Goal: Task Accomplishment & Management: Complete application form

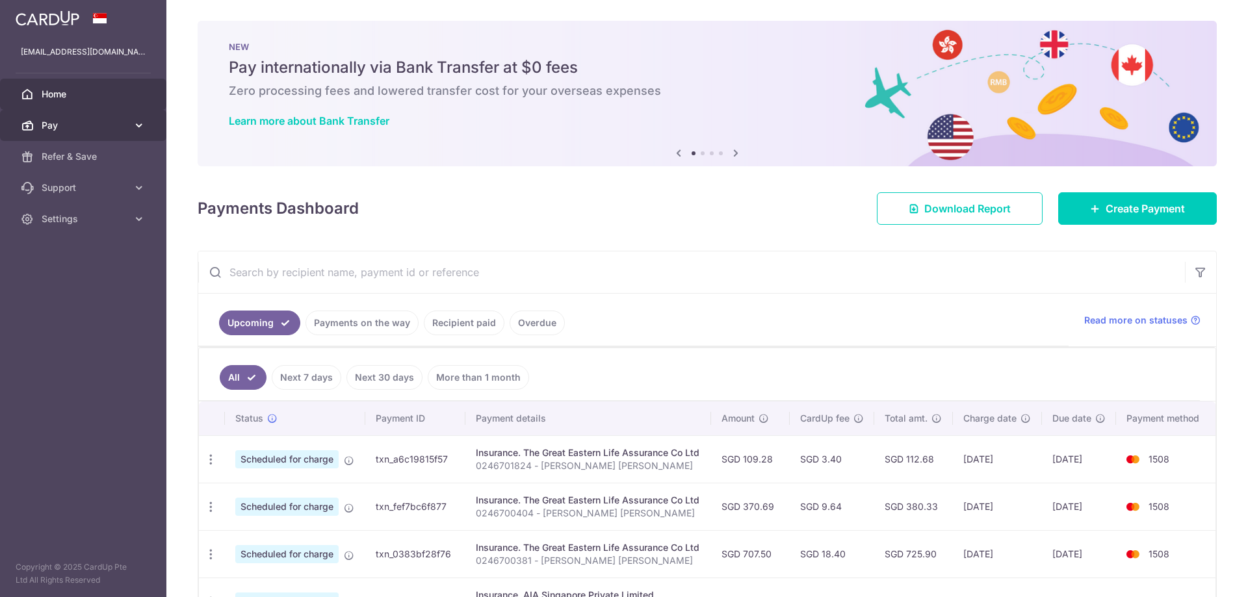
click at [97, 120] on span "Pay" at bounding box center [85, 125] width 86 height 13
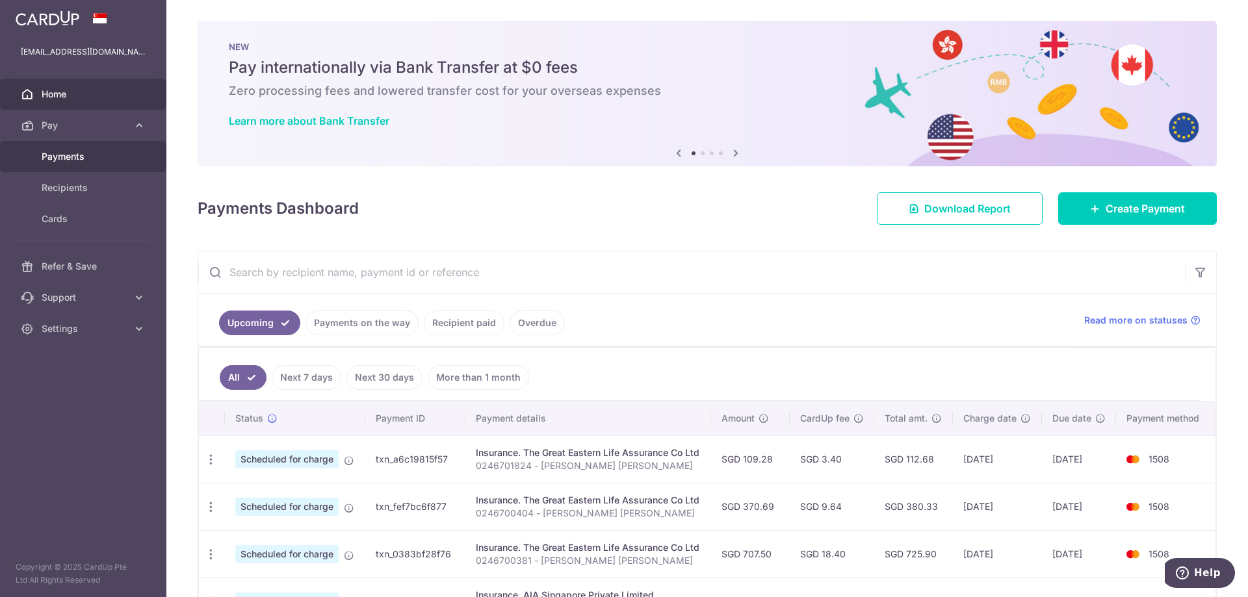
click at [88, 150] on span "Payments" at bounding box center [85, 156] width 86 height 13
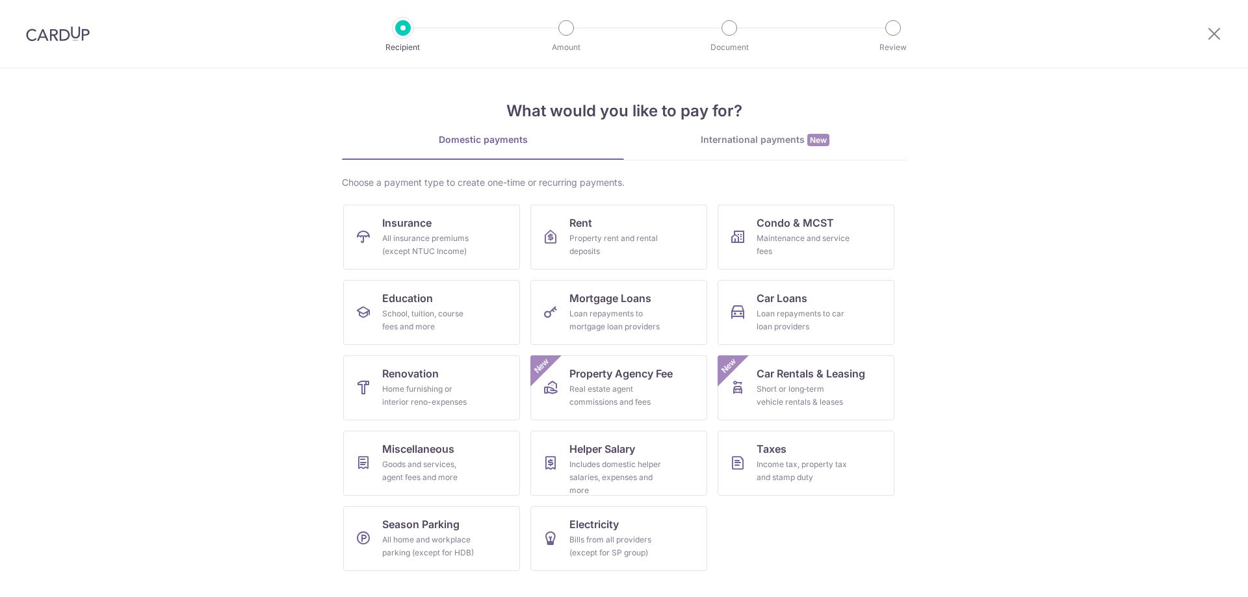
click at [421, 235] on div "All insurance premiums (except NTUC Income)" at bounding box center [429, 245] width 94 height 26
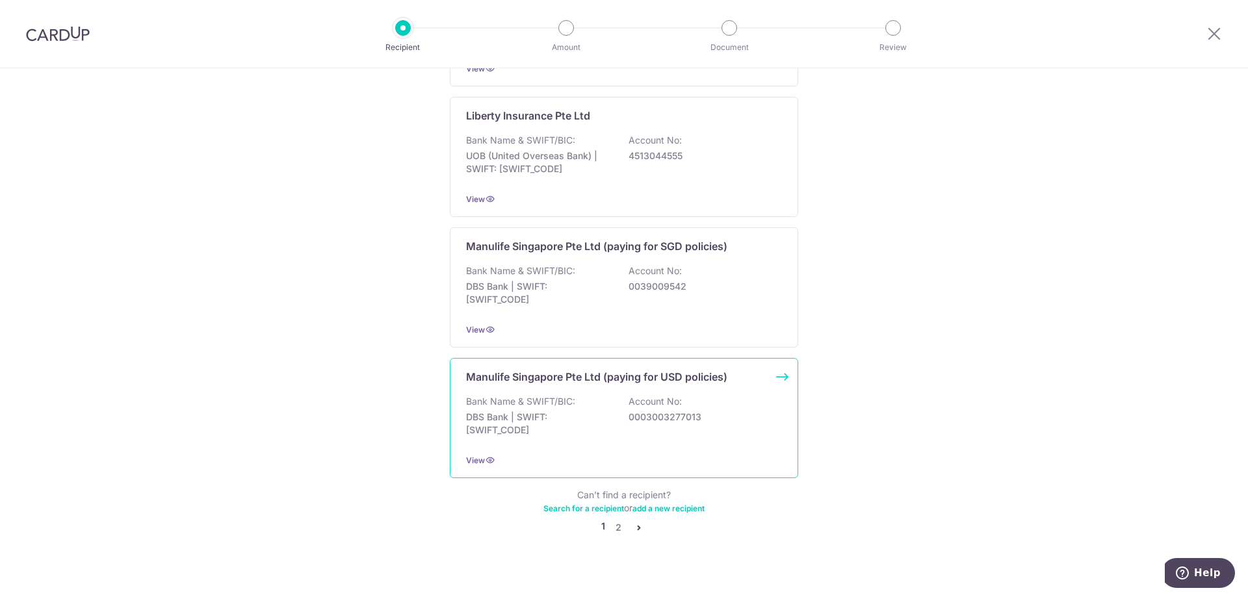
scroll to position [1178, 0]
click at [614, 518] on link "2" at bounding box center [618, 526] width 16 height 16
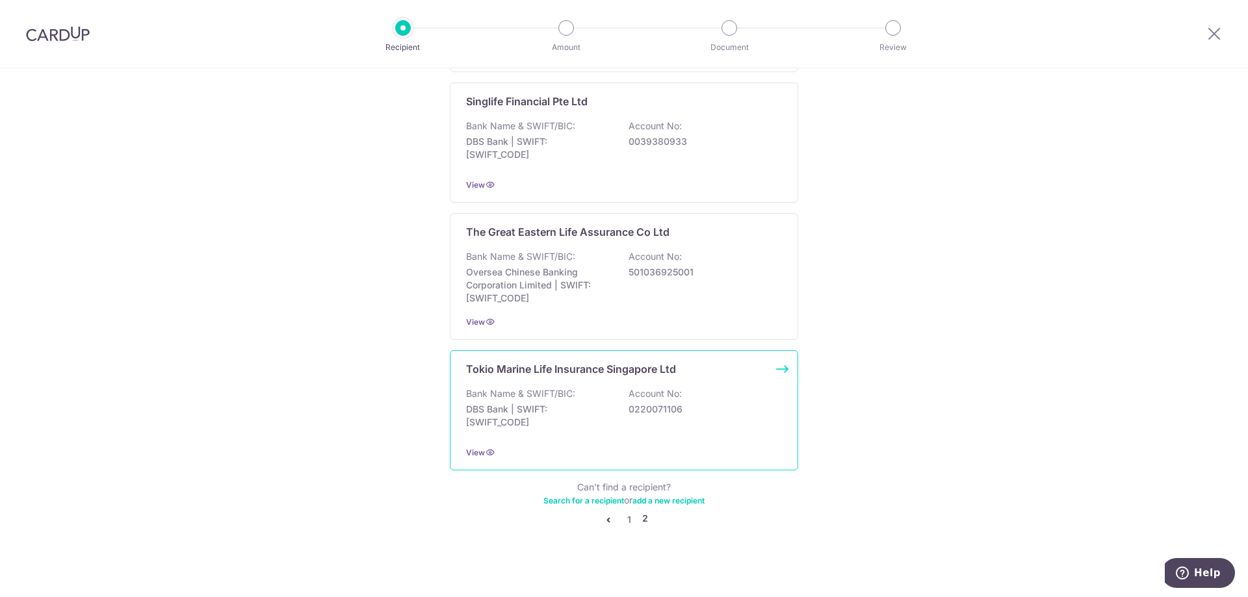
scroll to position [1184, 0]
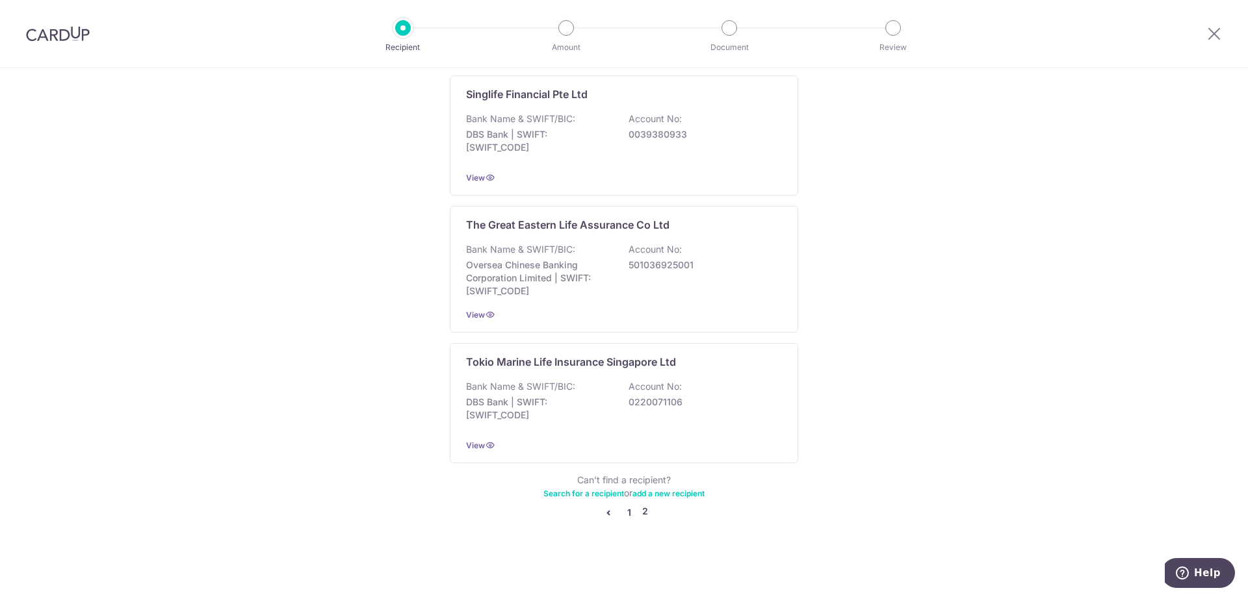
click at [625, 512] on link "1" at bounding box center [629, 513] width 16 height 16
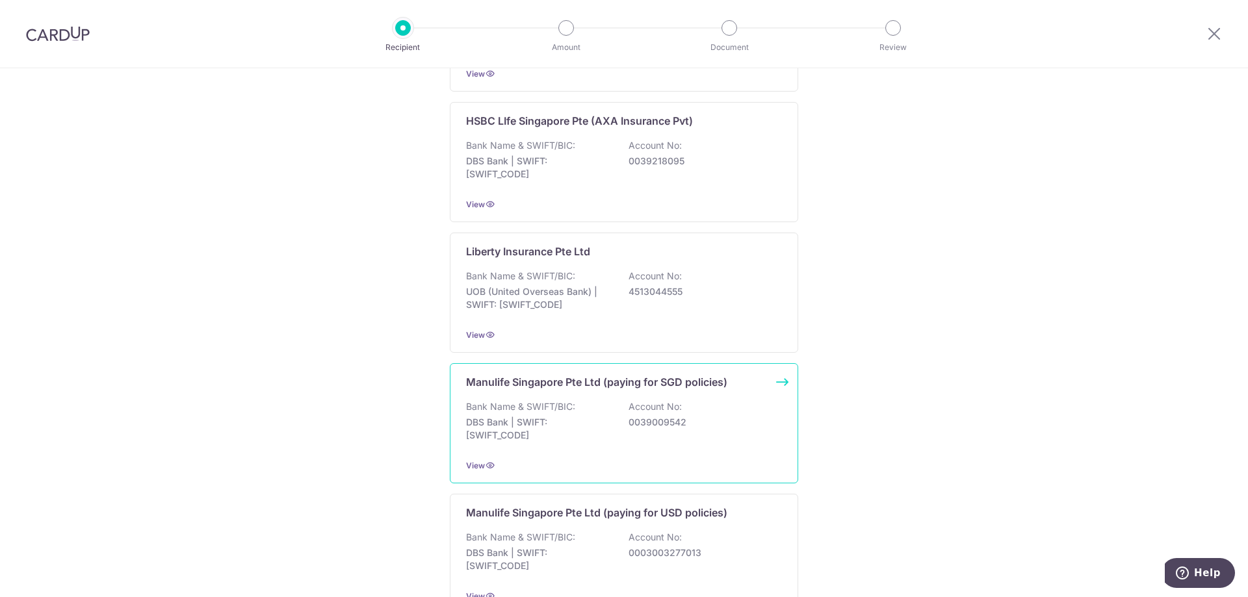
scroll to position [1105, 0]
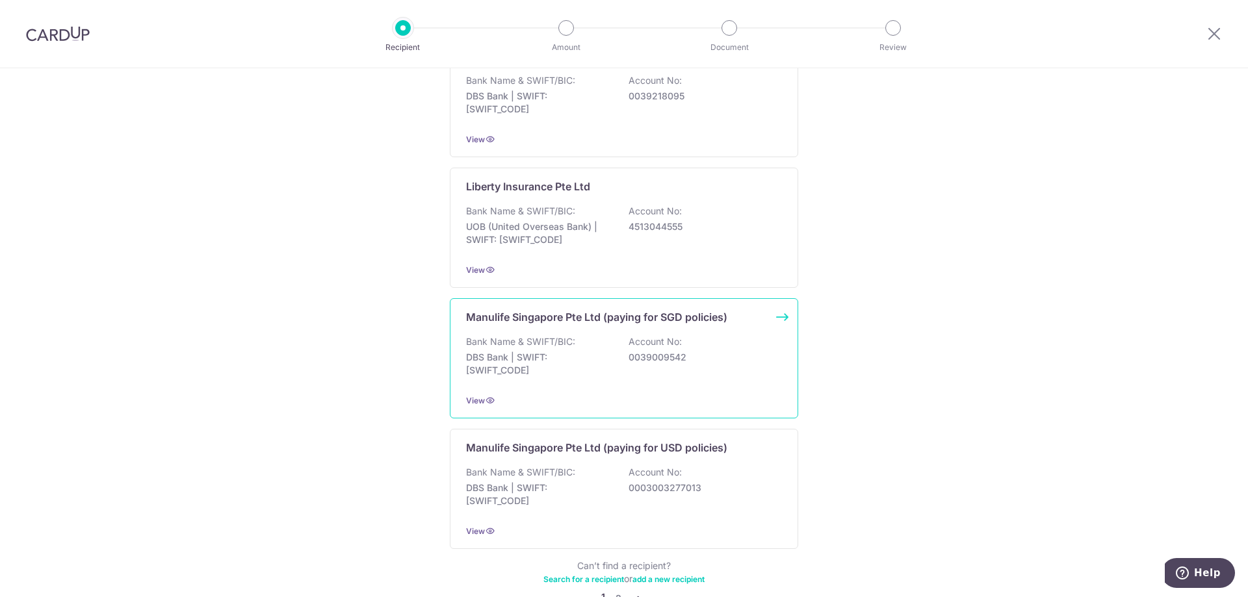
click at [595, 335] on div "Bank Name & SWIFT/BIC: DBS Bank | SWIFT: DBSSSGSGXXX Account No: 0039009542" at bounding box center [624, 359] width 316 height 48
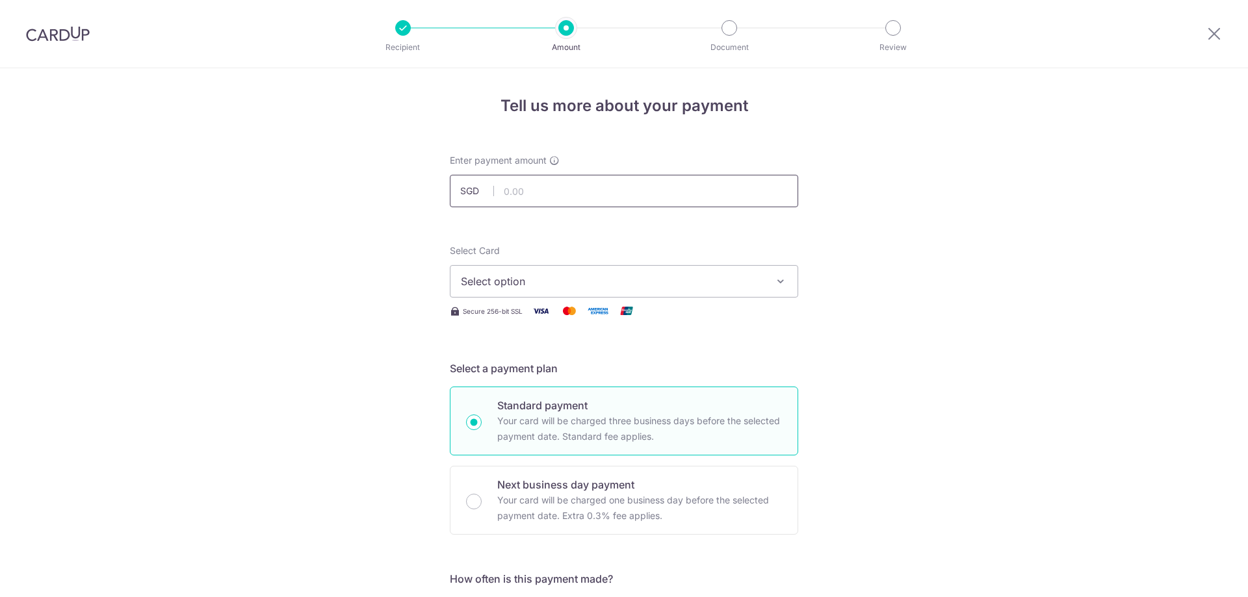
drag, startPoint x: 0, startPoint y: 0, endPoint x: 524, endPoint y: 196, distance: 559.5
click at [524, 196] on input "text" at bounding box center [624, 191] width 348 height 33
type input "3,000.00"
click at [510, 280] on span "Select option" at bounding box center [612, 282] width 303 height 16
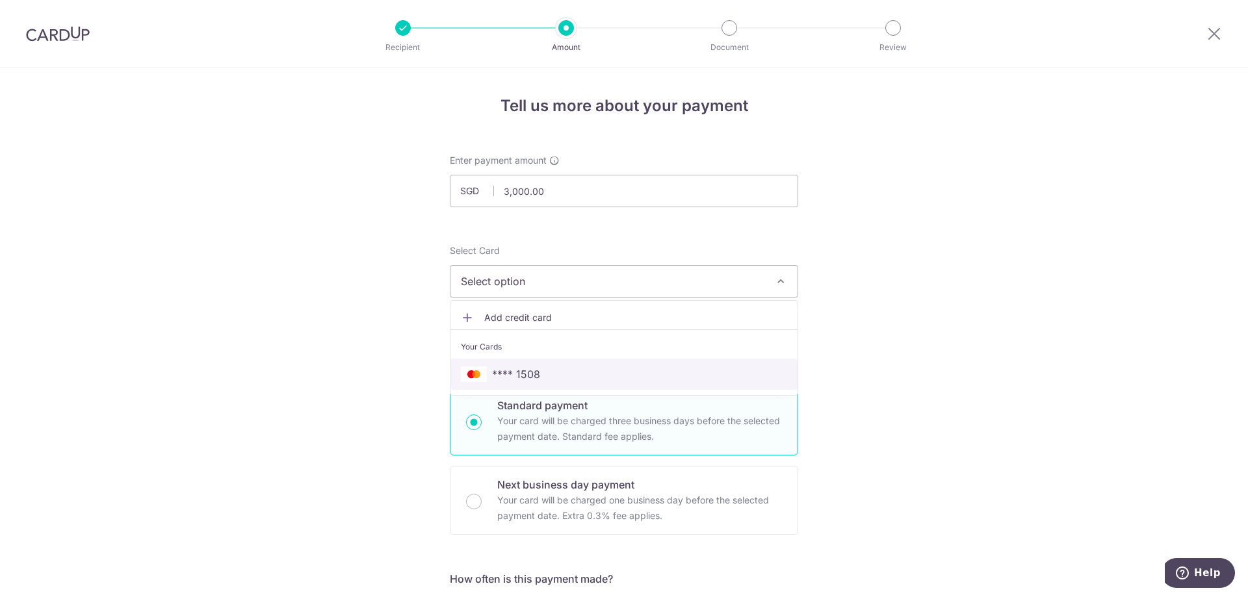
click at [536, 379] on span "**** 1508" at bounding box center [624, 375] width 326 height 16
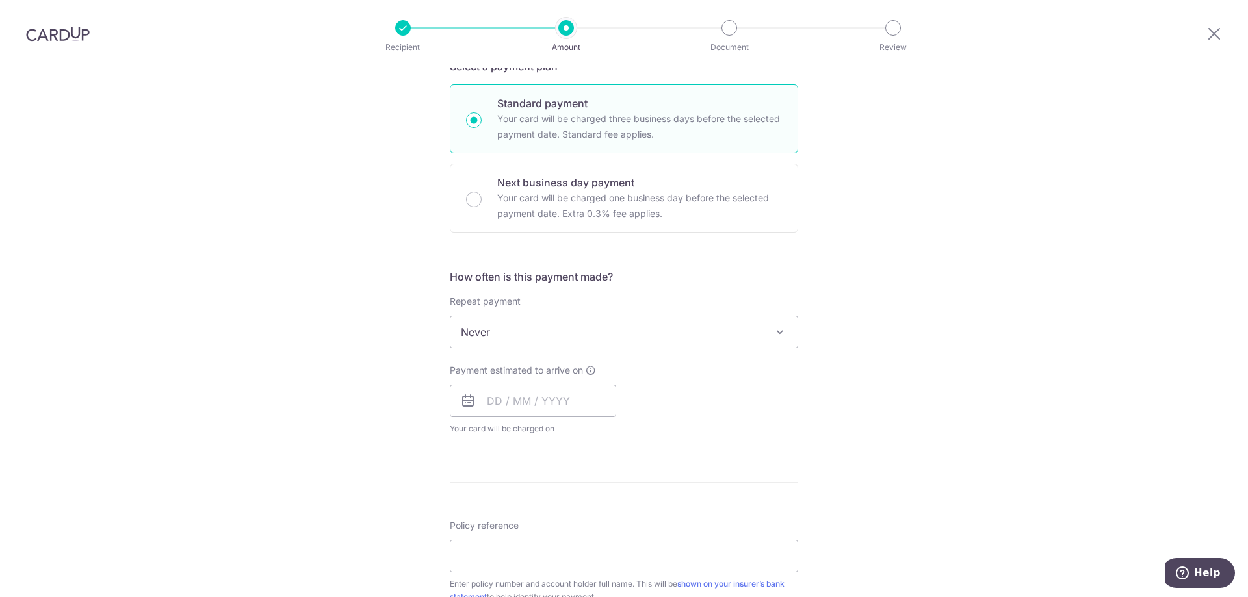
scroll to position [325, 0]
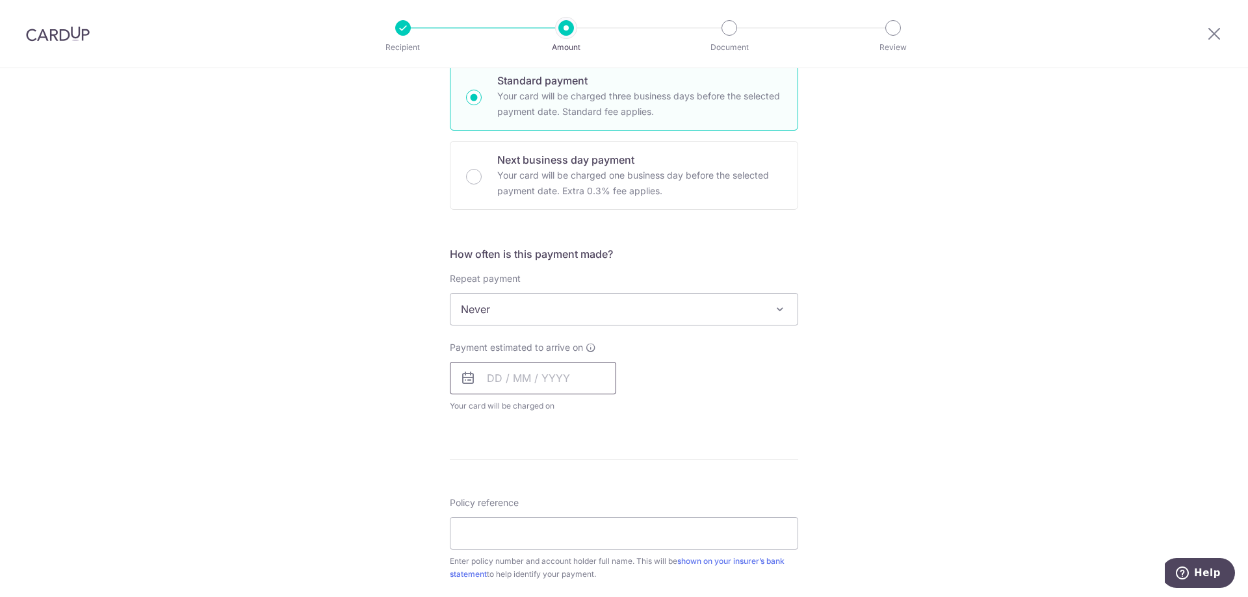
click at [521, 379] on input "text" at bounding box center [533, 378] width 166 height 33
click at [305, 288] on div "Tell us more about your payment Enter payment amount SGD 3,000.00 3000.00 Selec…" at bounding box center [624, 331] width 1248 height 1176
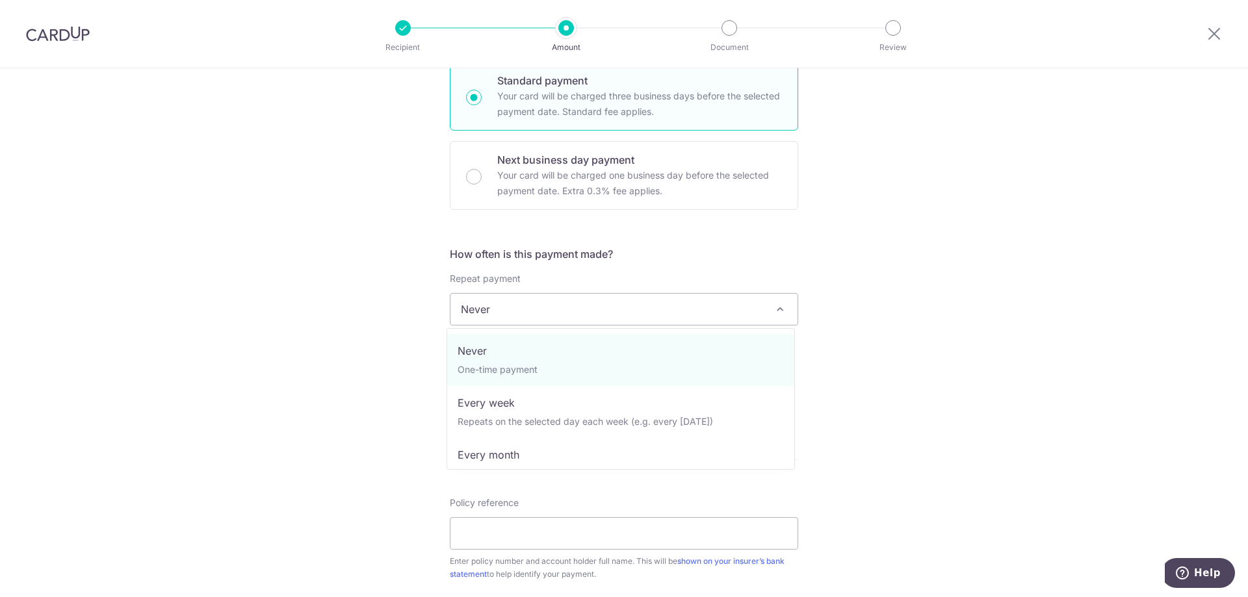
click at [518, 313] on span "Never" at bounding box center [623, 309] width 347 height 31
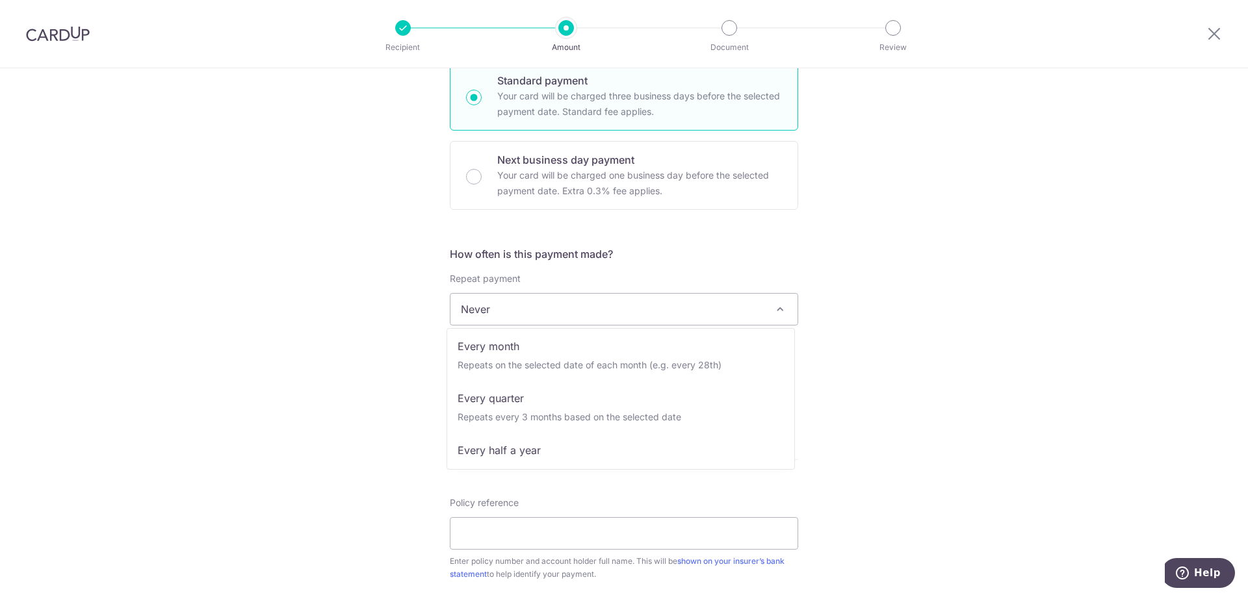
scroll to position [116, 0]
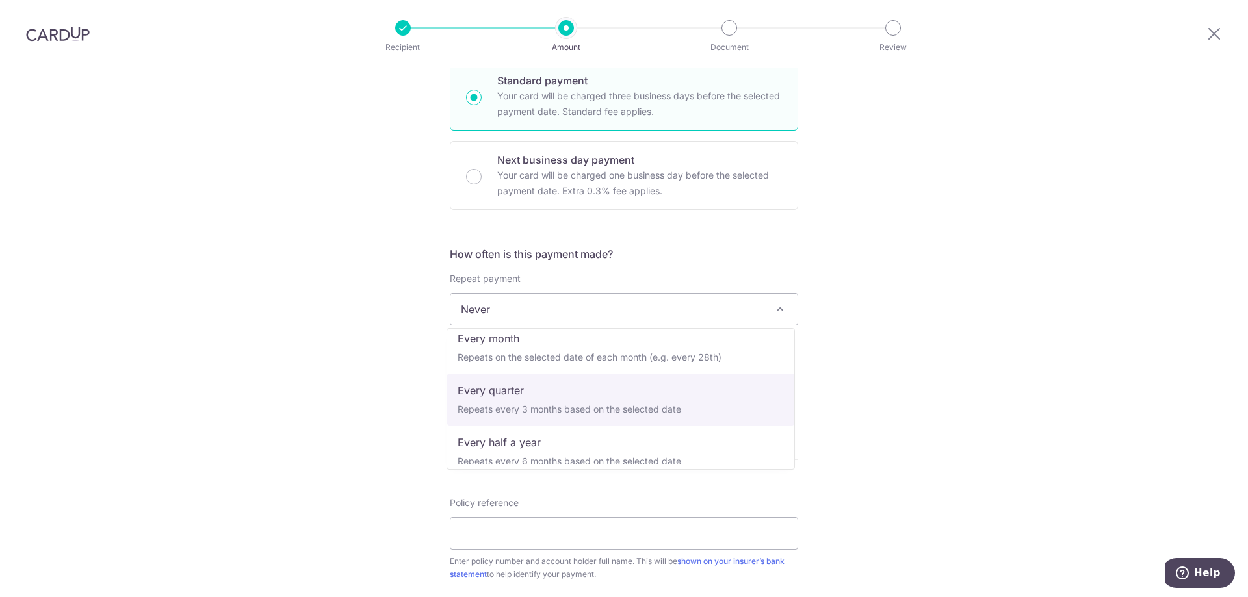
select select "4"
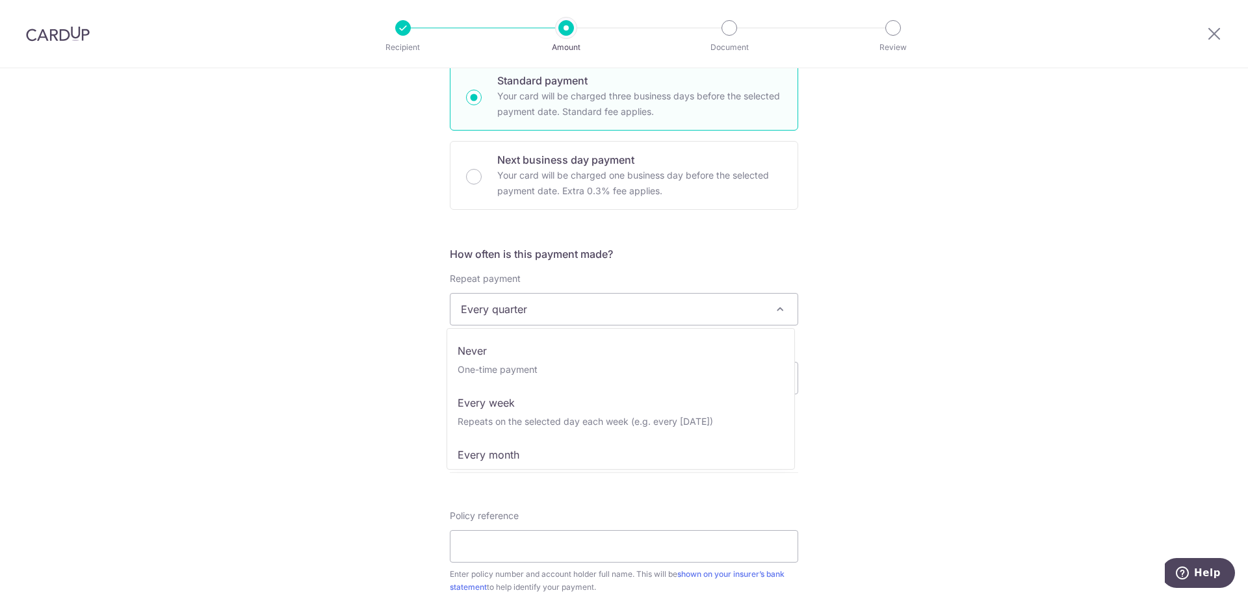
click at [548, 307] on span "Every quarter" at bounding box center [623, 309] width 347 height 31
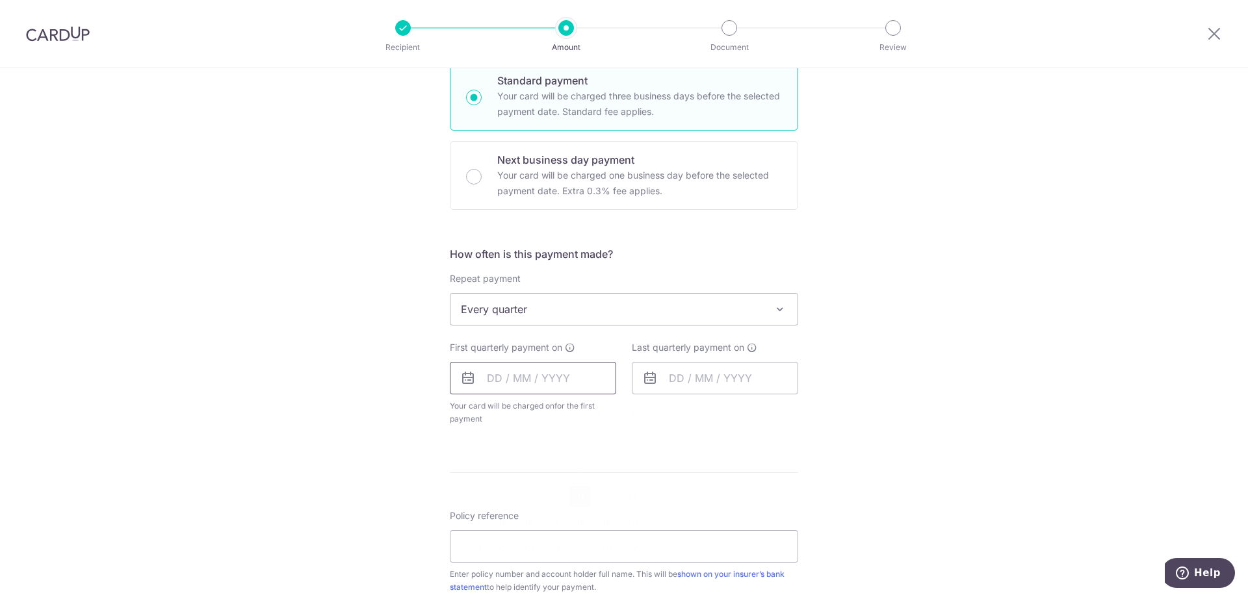
click at [528, 378] on input "text" at bounding box center [533, 378] width 166 height 33
click at [579, 496] on link "11" at bounding box center [580, 496] width 21 height 21
type input "[DATE]"
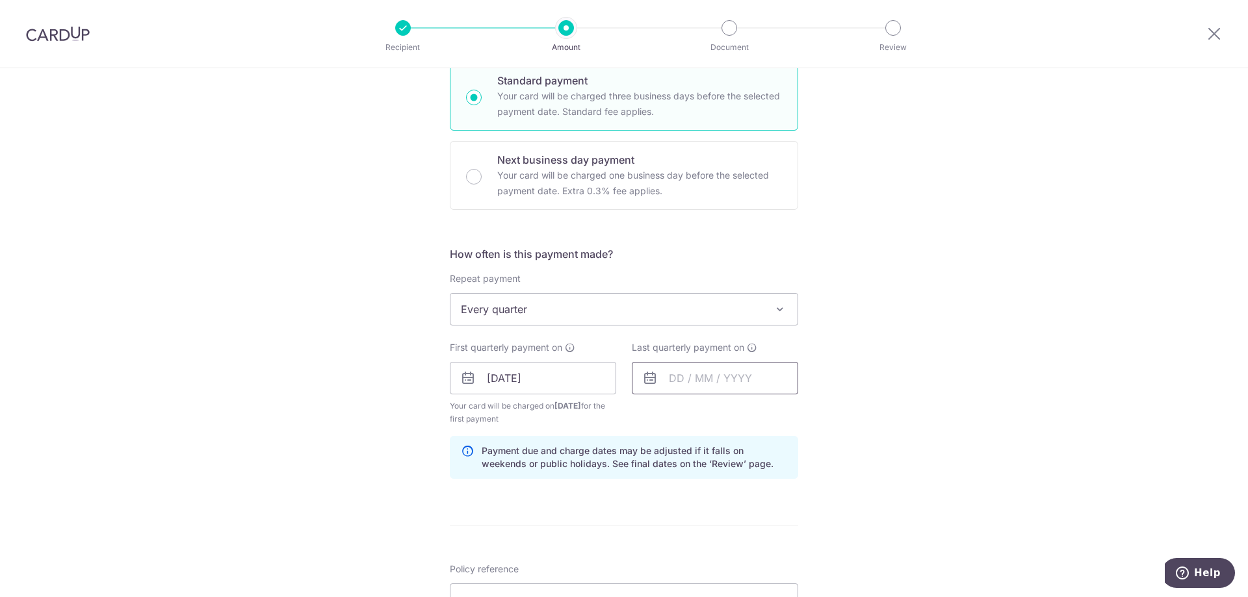
click at [707, 382] on input "text" at bounding box center [715, 378] width 166 height 33
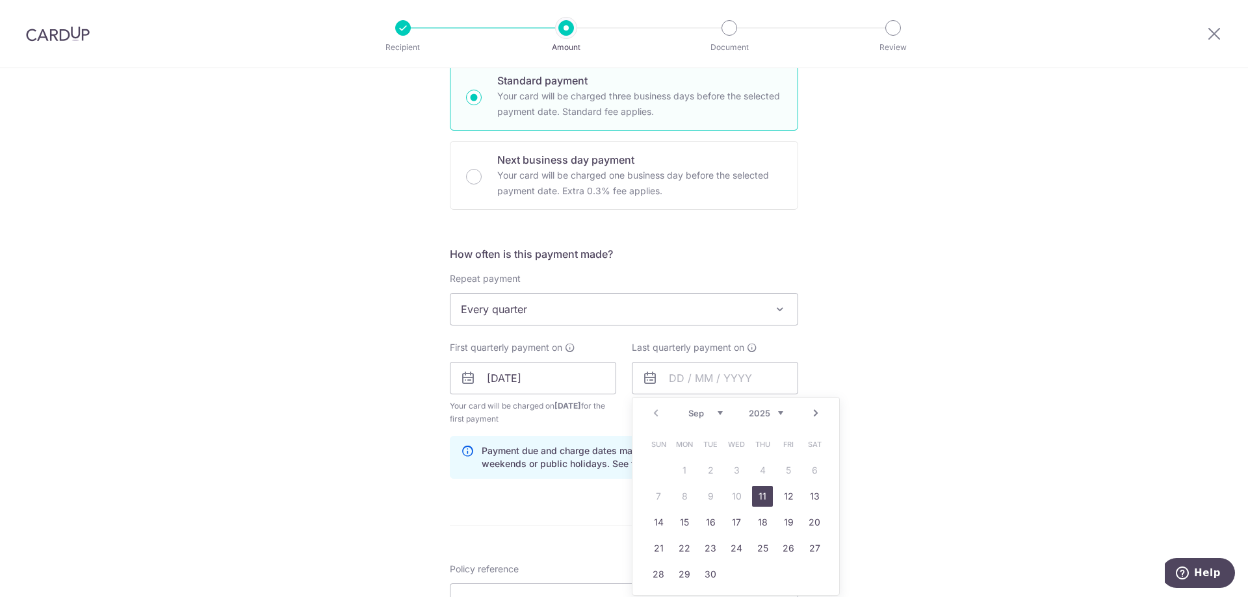
click at [712, 413] on select "Sep Oct Nov Dec" at bounding box center [705, 413] width 34 height 10
click at [759, 499] on link "11" at bounding box center [762, 496] width 21 height 21
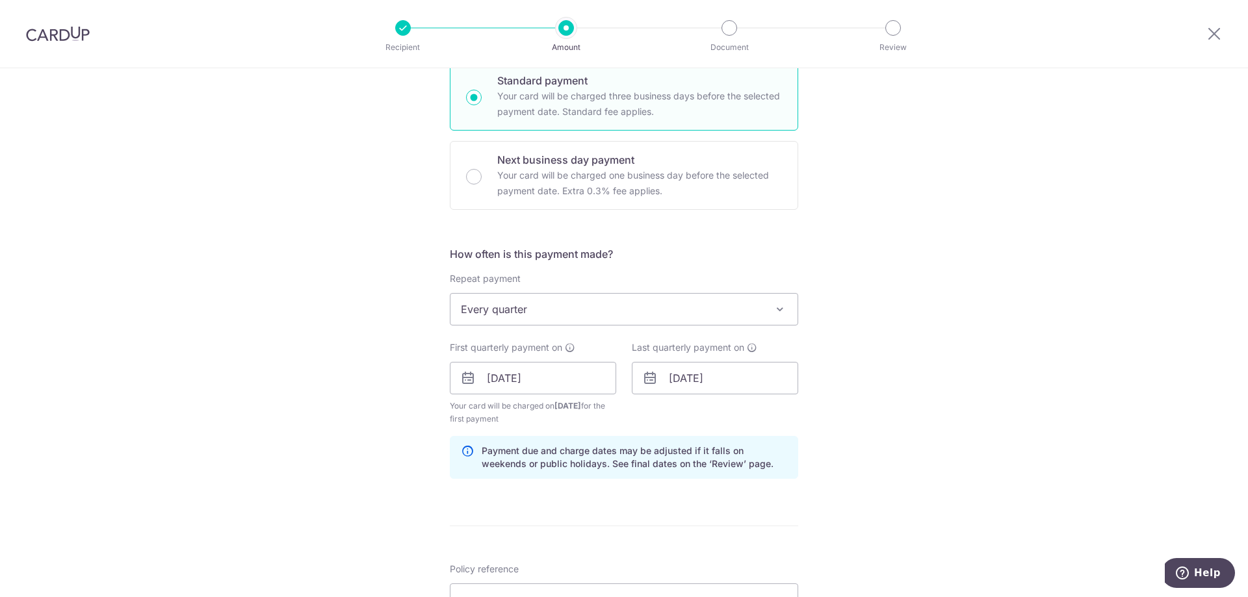
click at [913, 382] on div "Tell us more about your payment Enter payment amount SGD 3,000.00 3000.00 Selec…" at bounding box center [624, 364] width 1248 height 1242
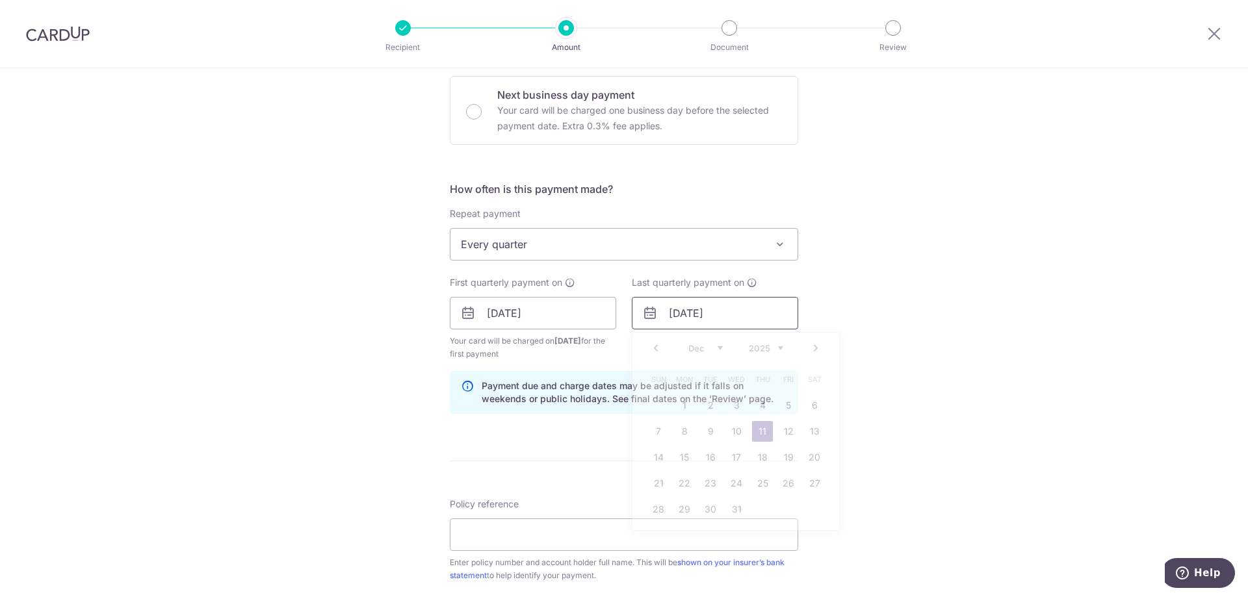
click at [726, 311] on input "[DATE]" at bounding box center [715, 313] width 166 height 33
type input "1"
type input "[DATE]"
click at [785, 431] on link "11" at bounding box center [788, 431] width 21 height 21
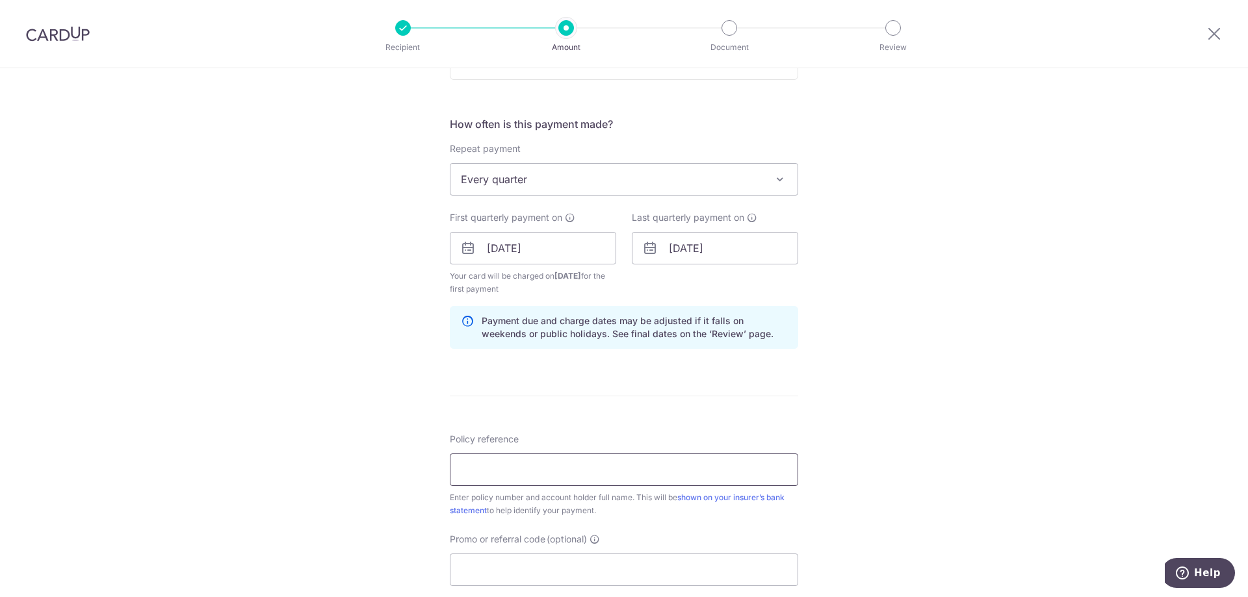
click at [608, 467] on input "Policy reference" at bounding box center [624, 470] width 348 height 33
type input "2450698638 - [PERSON_NAME] [PERSON_NAME]"
click at [987, 407] on div "Tell us more about your payment Enter payment amount SGD 3,000.00 3000.00 Selec…" at bounding box center [624, 234] width 1248 height 1242
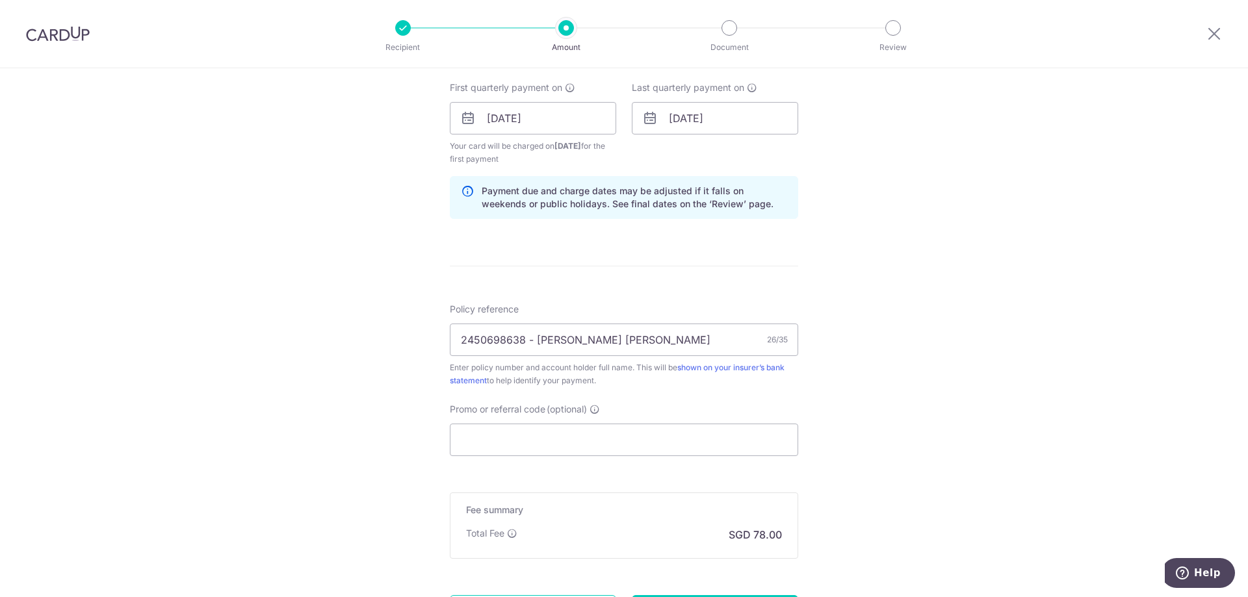
scroll to position [713, 0]
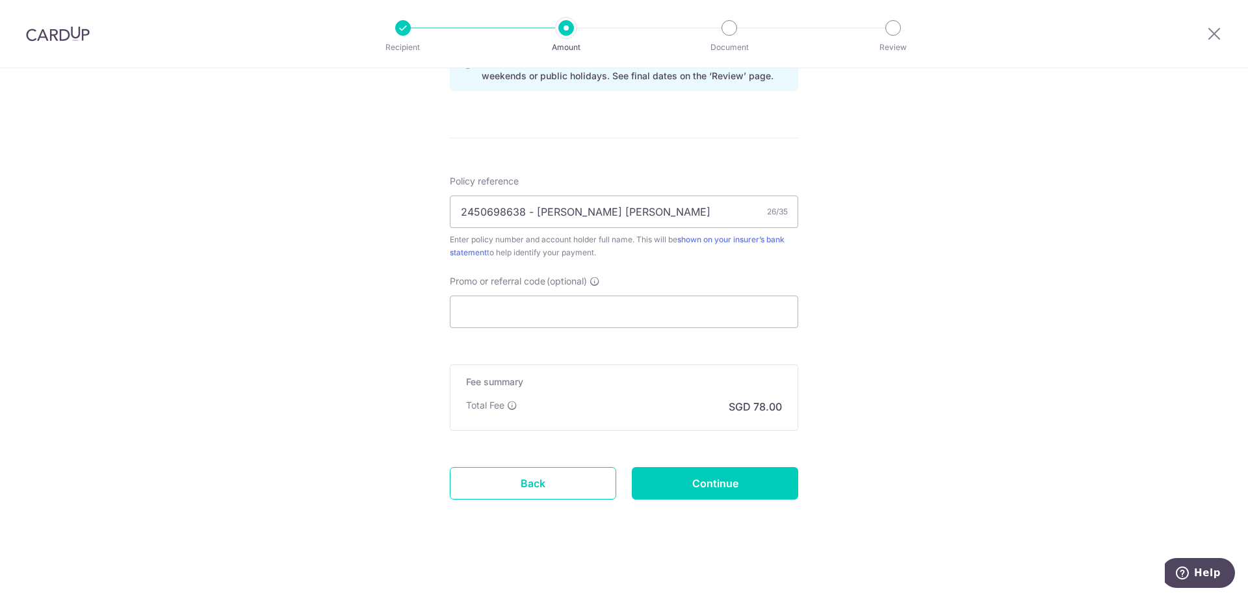
click at [738, 484] on input "Continue" at bounding box center [715, 483] width 166 height 33
type input "Create Schedule"
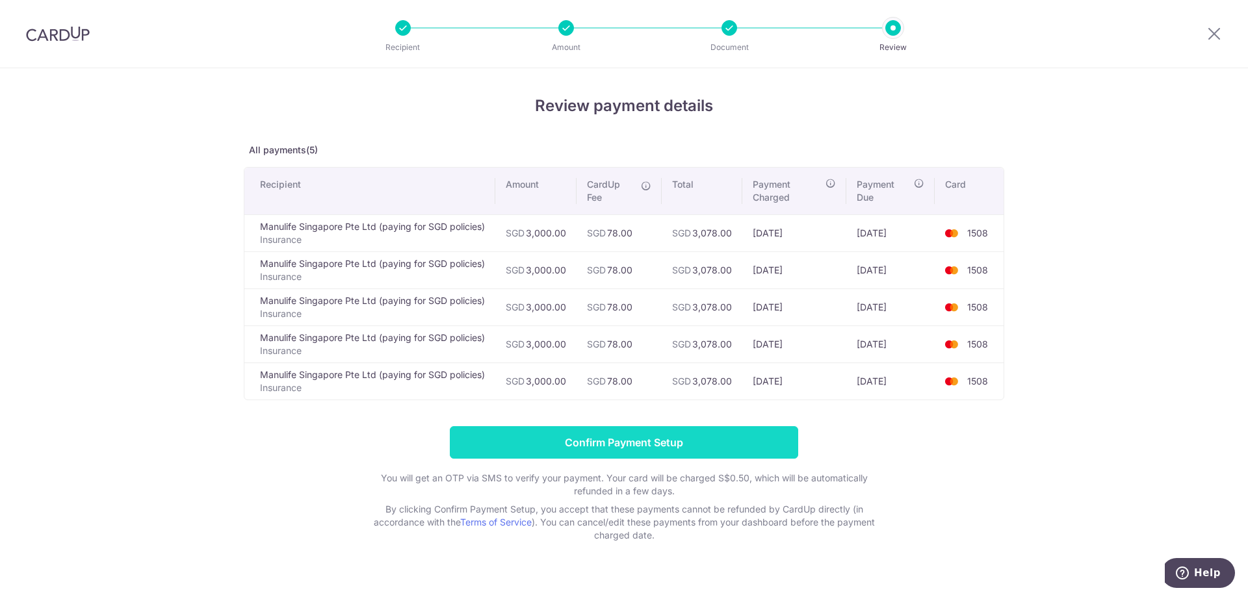
click at [674, 443] on input "Confirm Payment Setup" at bounding box center [624, 442] width 348 height 33
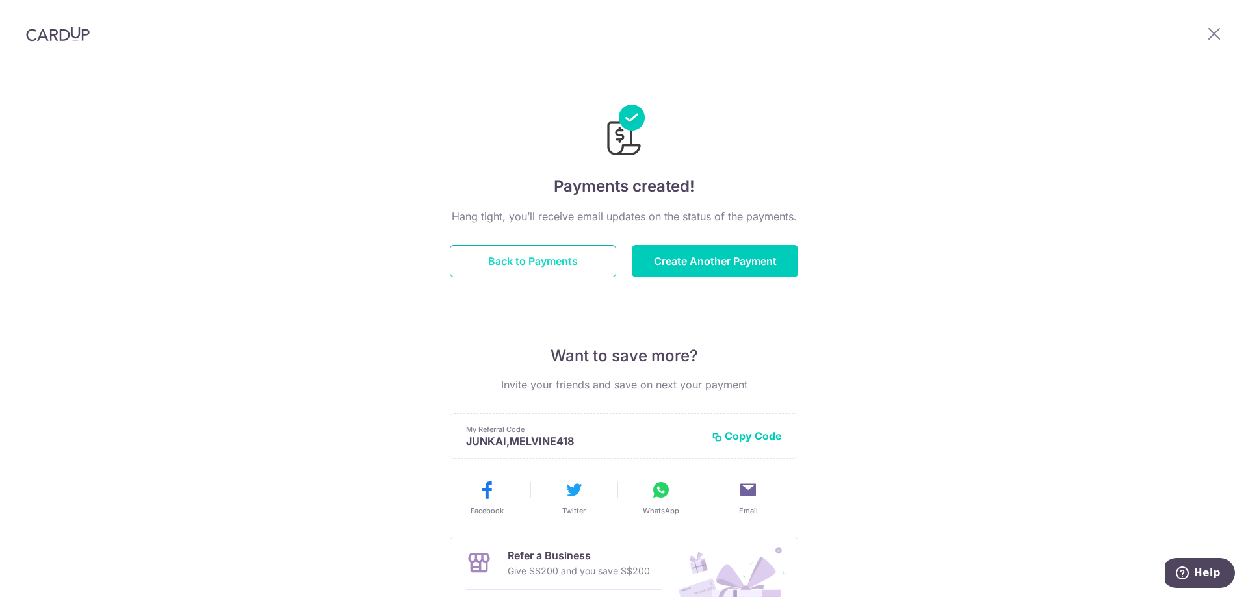
click at [542, 257] on button "Back to Payments" at bounding box center [533, 261] width 166 height 33
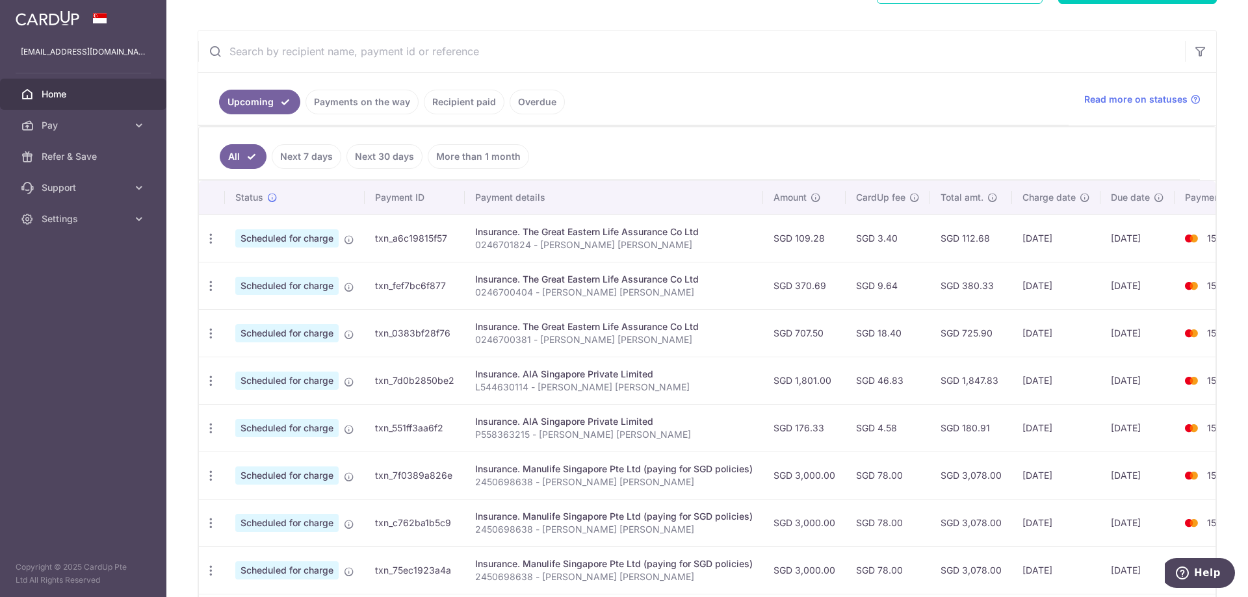
scroll to position [254, 0]
